Goal: Task Accomplishment & Management: Use online tool/utility

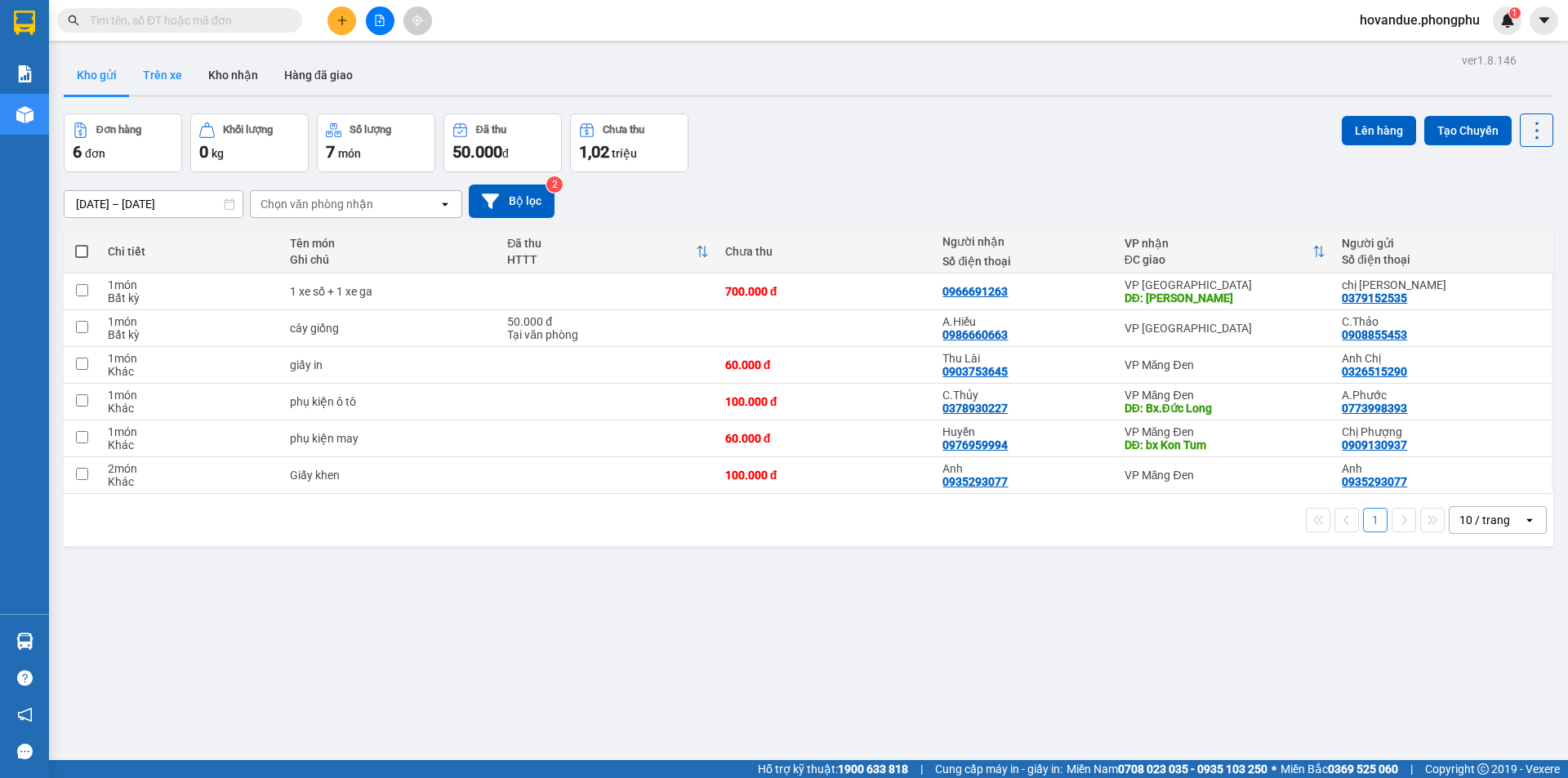
click at [168, 79] on button "Trên xe" at bounding box center [163, 76] width 65 height 40
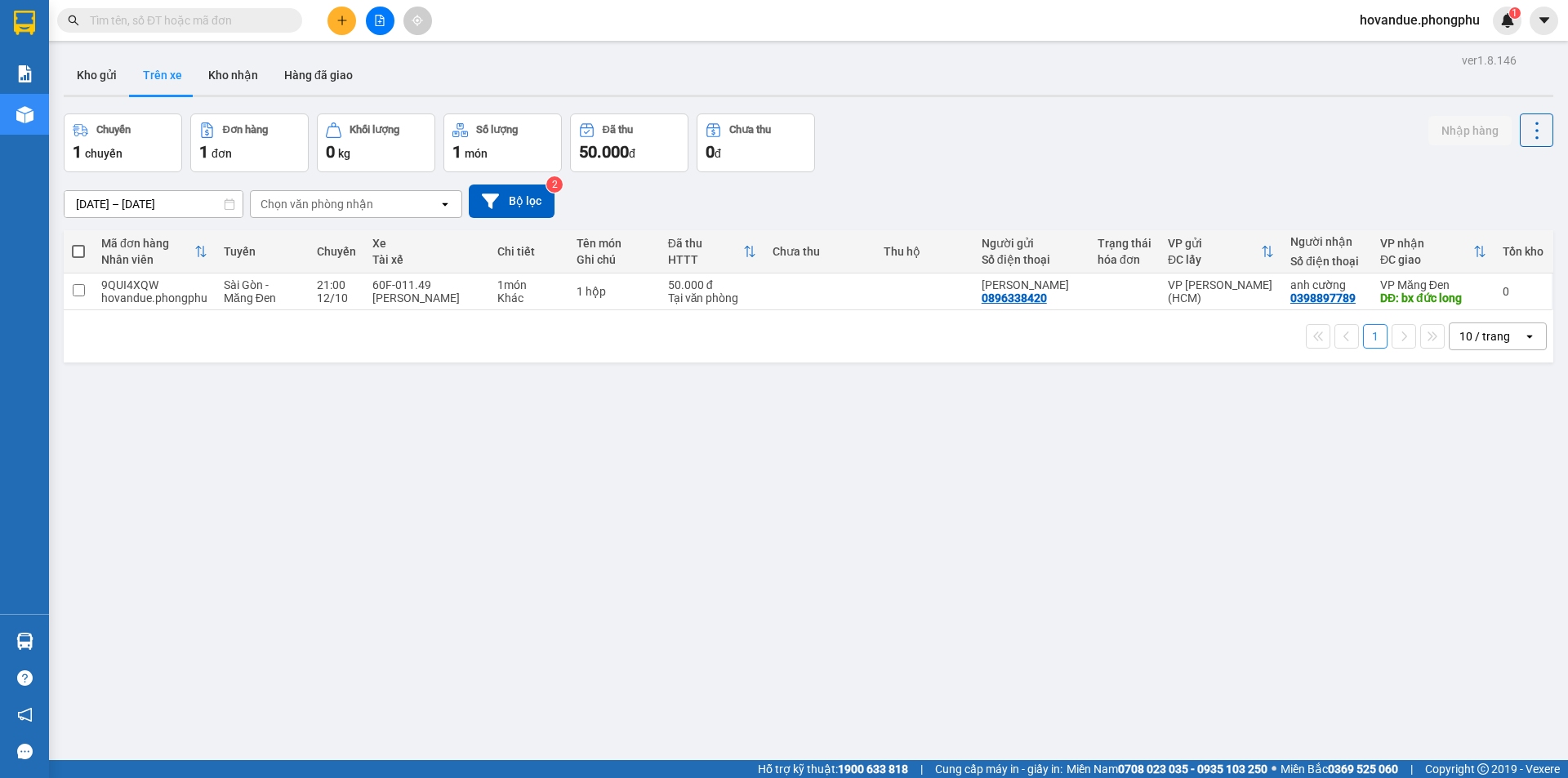
click at [626, 392] on div "ver 1.8.146 Kho gửi Trên xe Kho nhận Hàng đã giao Chuyến 1 chuyến Đơn hàng 1 đơ…" at bounding box center [808, 438] width 1503 height 778
click at [109, 72] on button "Kho gửi" at bounding box center [96, 76] width 66 height 40
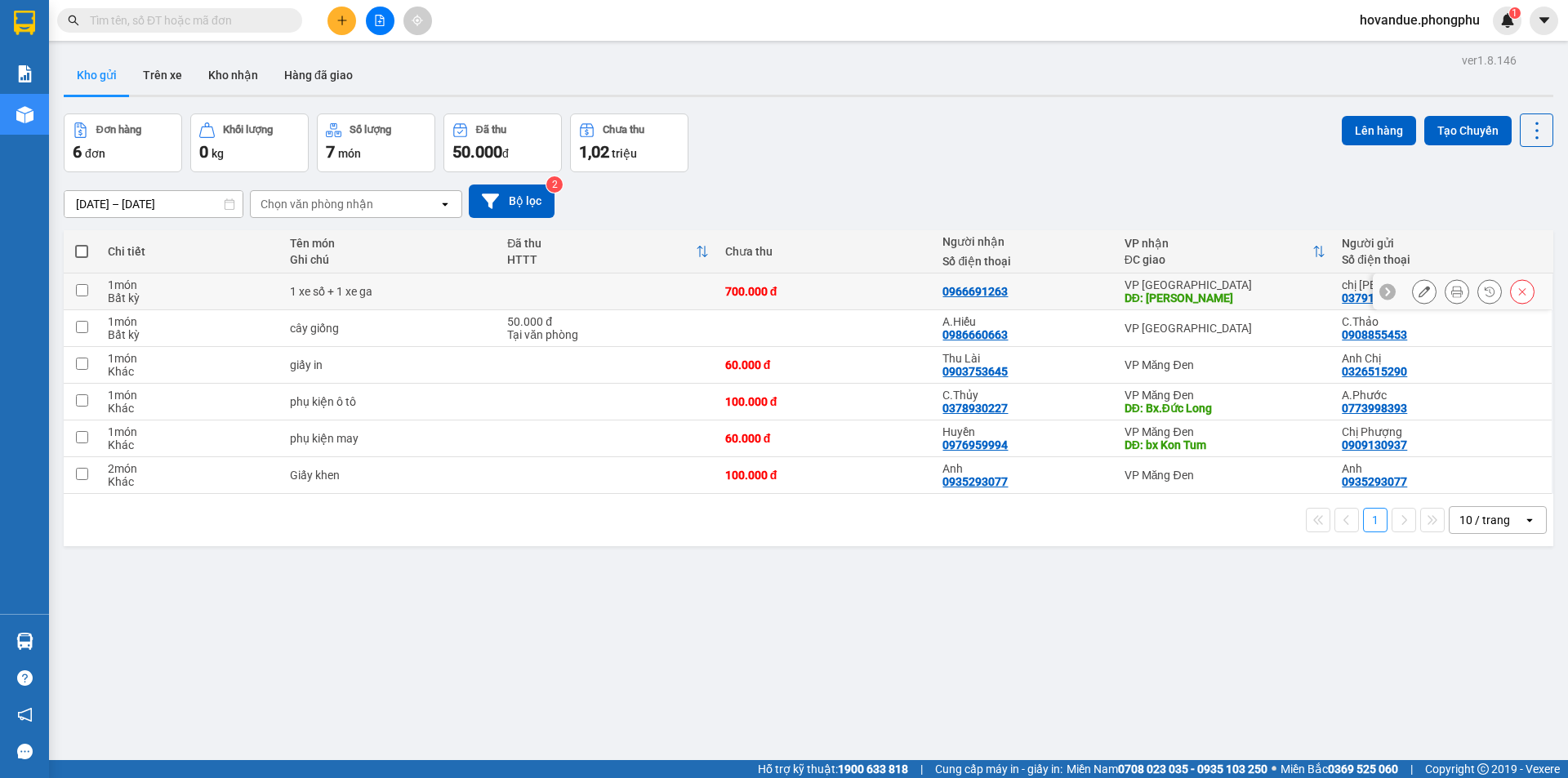
click at [468, 293] on div "1 xe số + 1 xe ga" at bounding box center [391, 291] width 201 height 13
checkbox input "true"
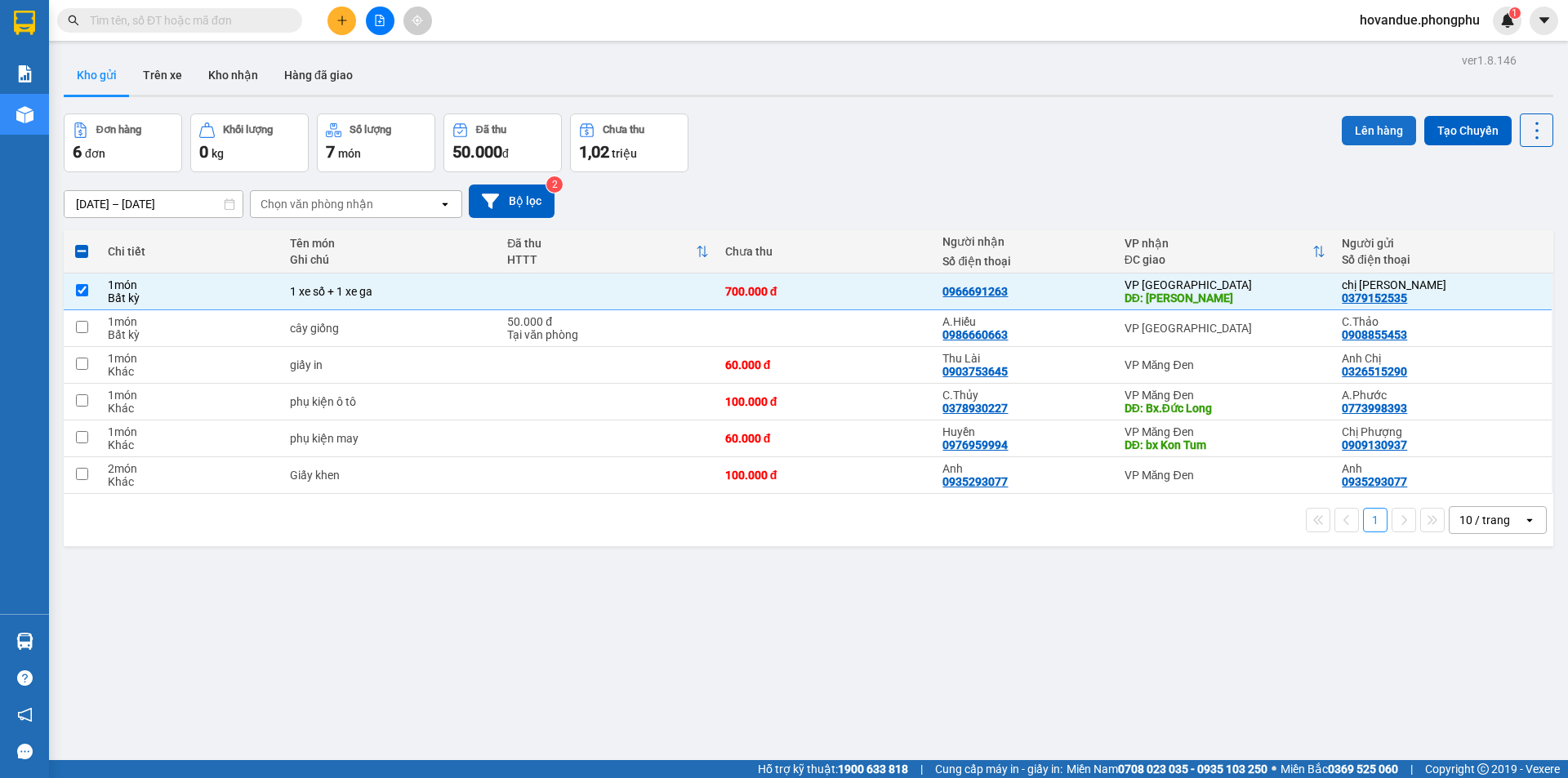
click at [1361, 124] on button "Lên hàng" at bounding box center [1379, 131] width 74 height 29
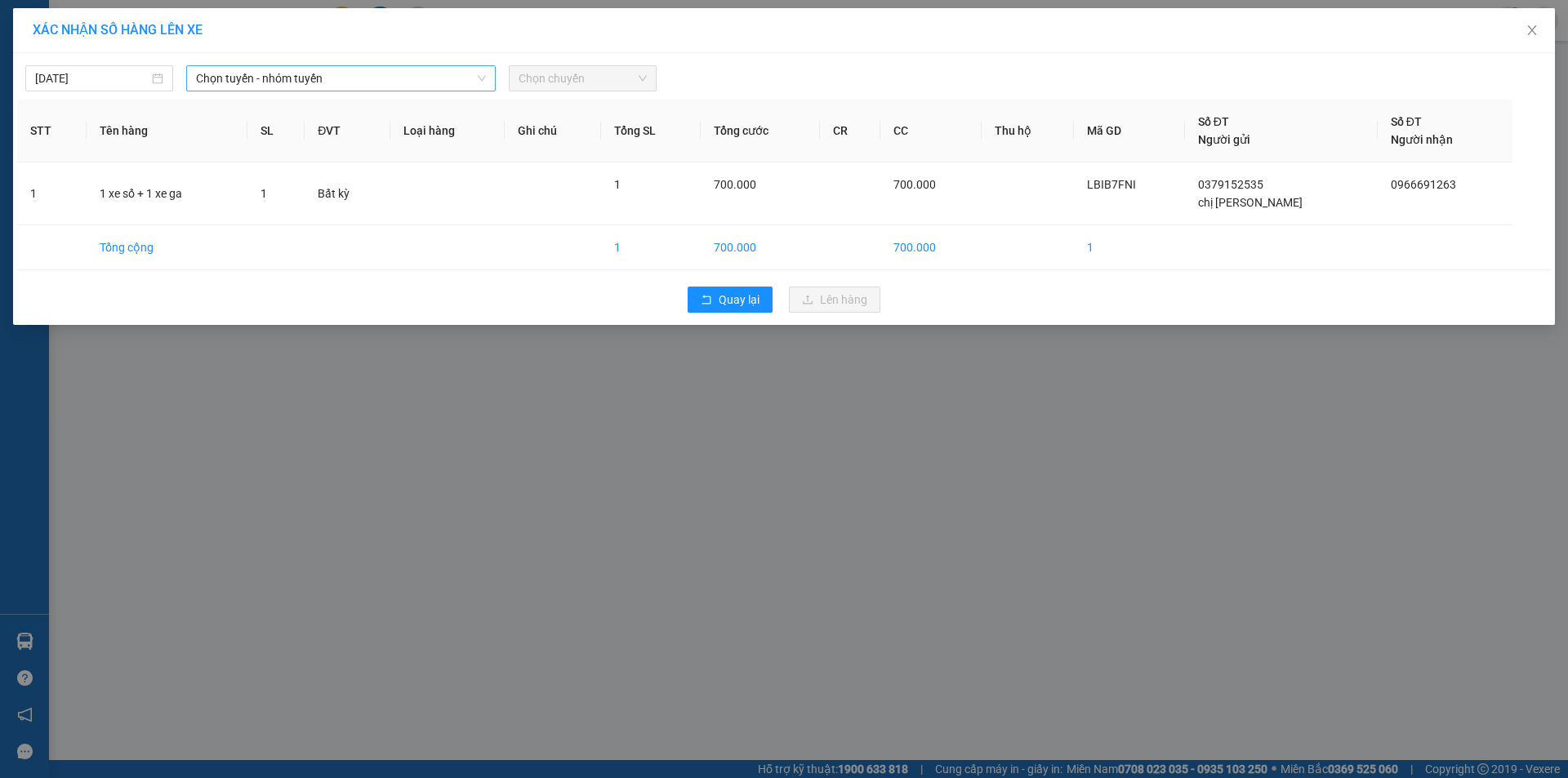
click at [444, 71] on span "Chọn tuyến - nhóm tuyến" at bounding box center [341, 78] width 290 height 24
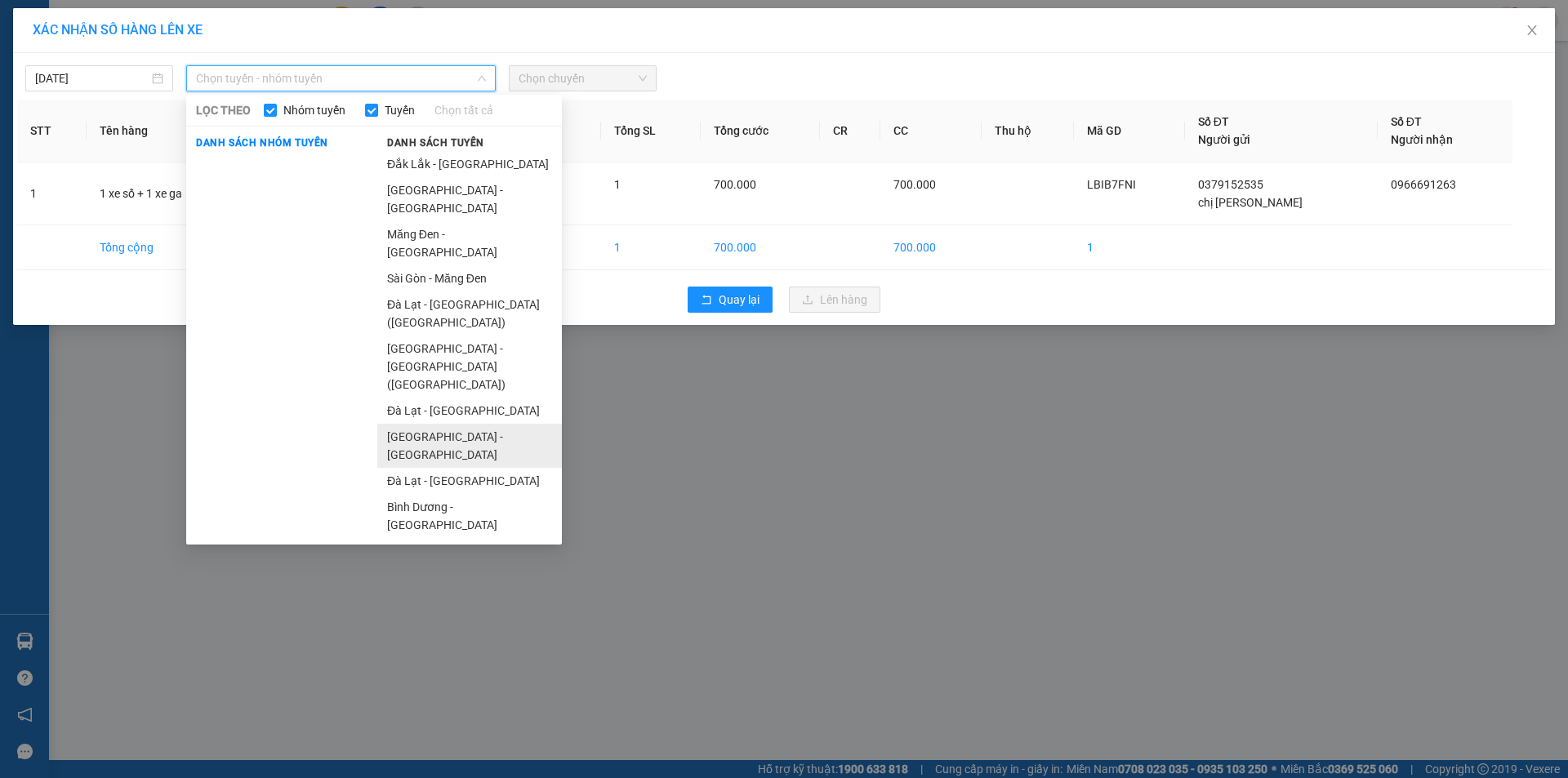
click at [437, 423] on li "[GEOGRAPHIC_DATA] - [GEOGRAPHIC_DATA]" at bounding box center [469, 445] width 184 height 44
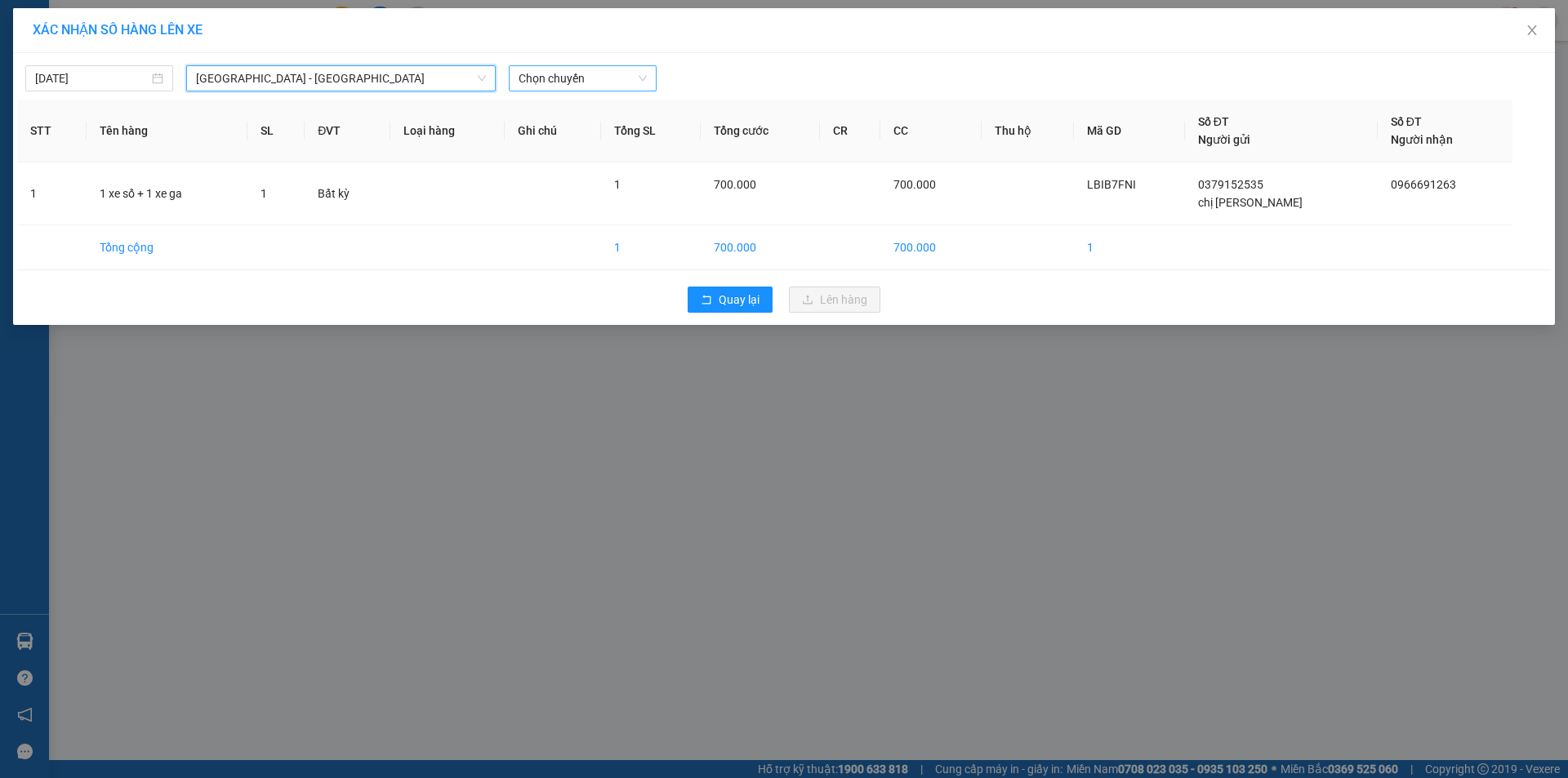
click at [547, 79] on span "Chọn chuyến" at bounding box center [582, 78] width 128 height 24
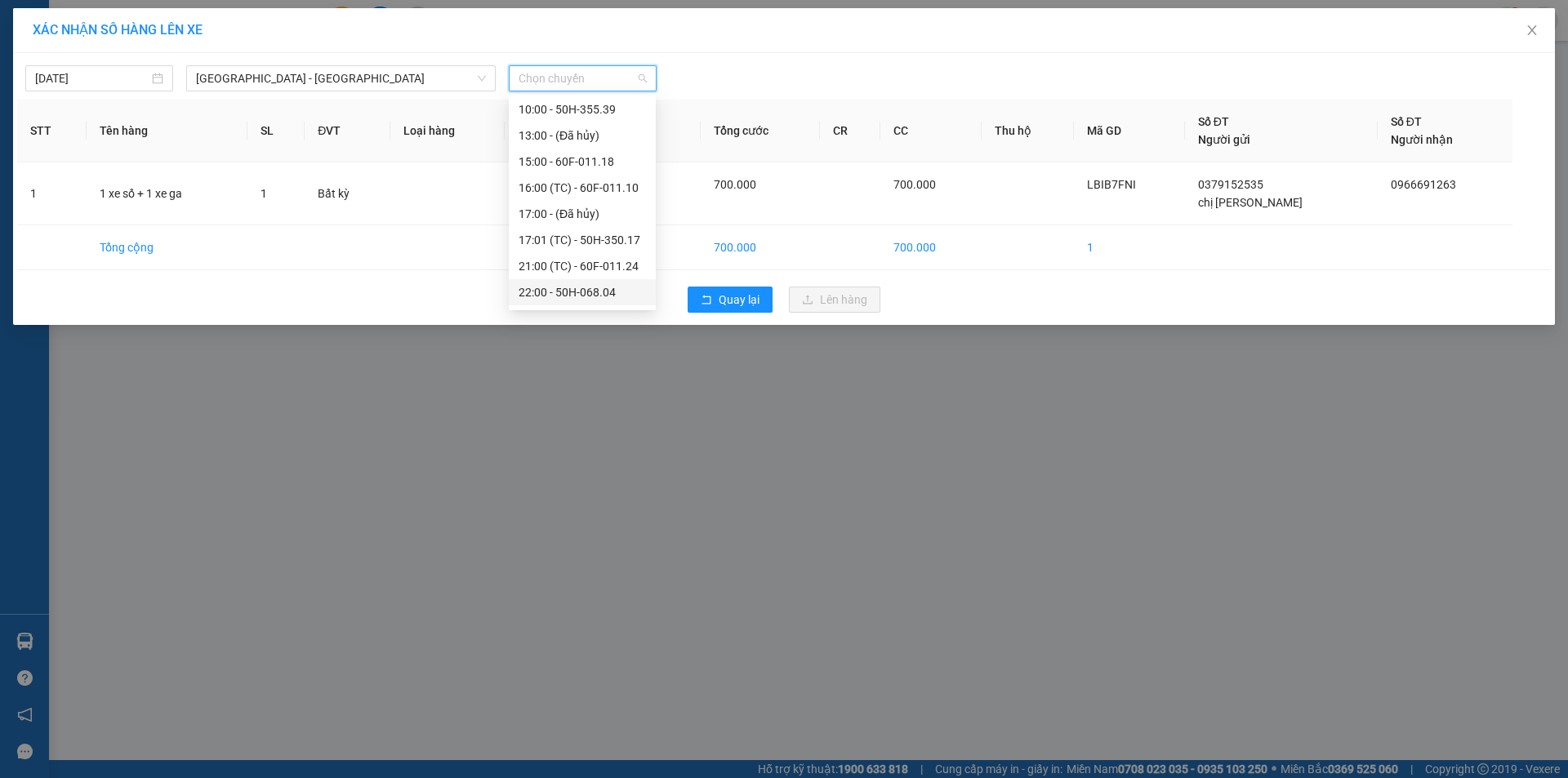
scroll to position [78, 0]
click at [573, 243] on div "21:00 (TC) - 60F-011.24" at bounding box center [582, 241] width 127 height 18
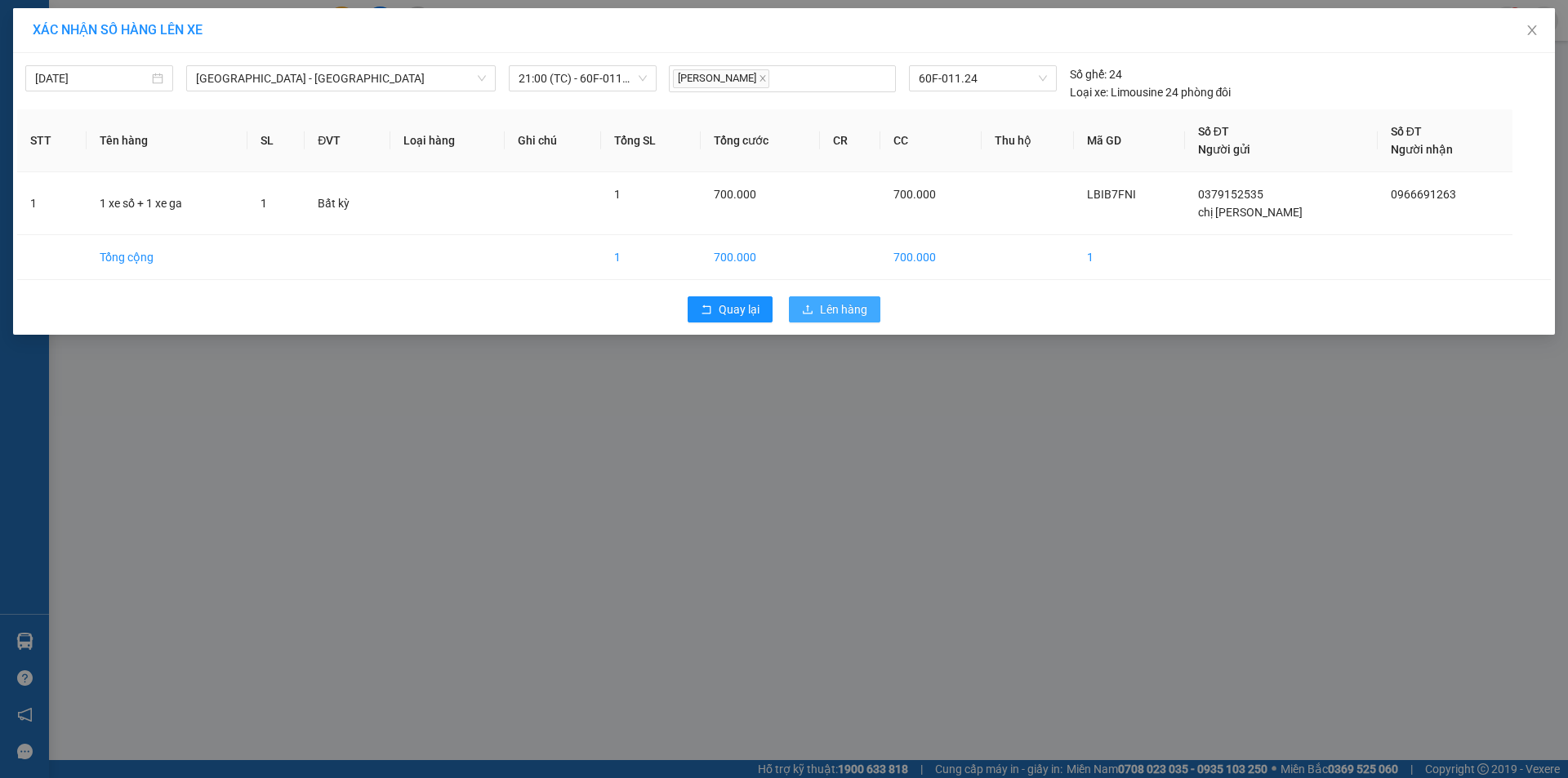
click at [835, 304] on span "Lên hàng" at bounding box center [843, 309] width 47 height 18
